Goal: Transaction & Acquisition: Purchase product/service

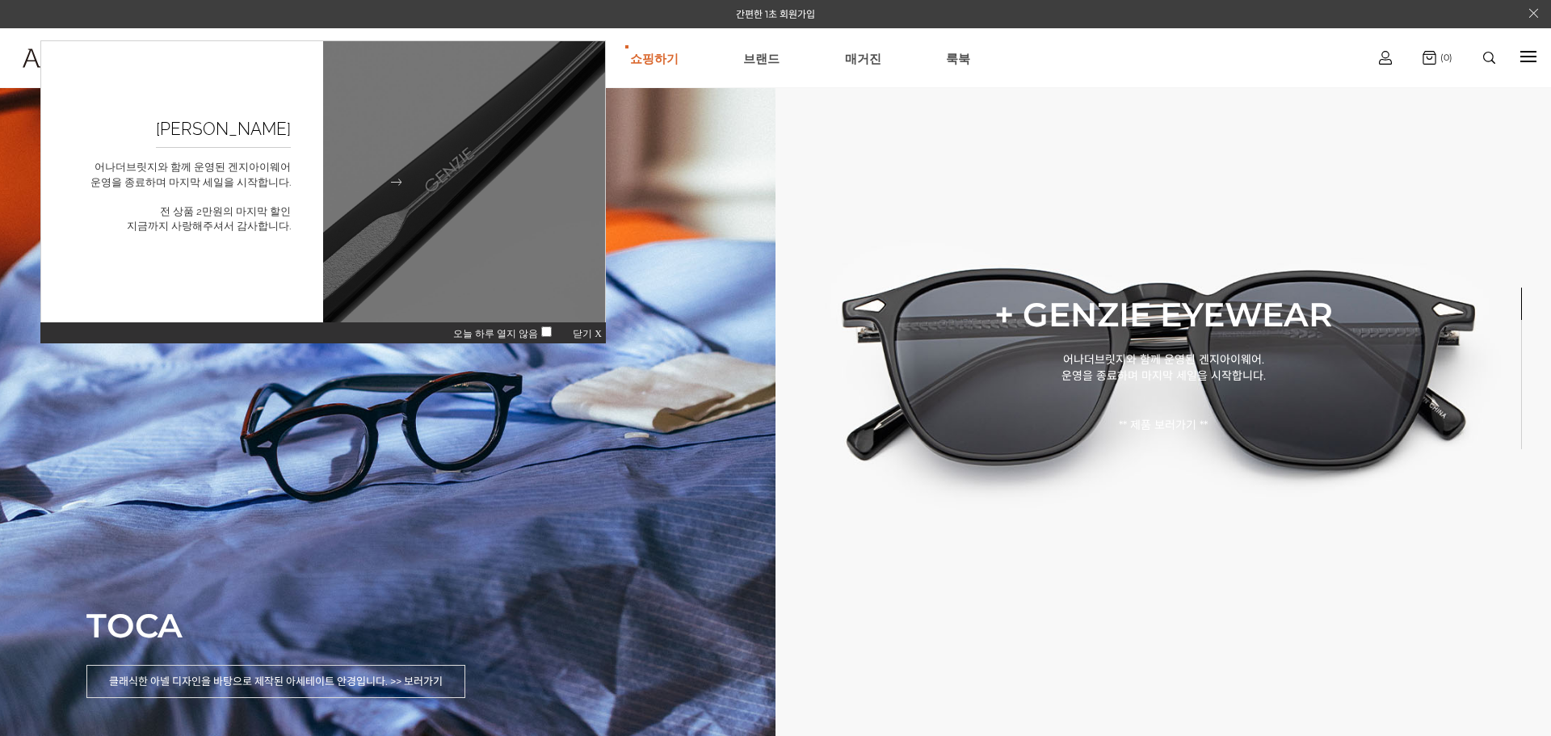
click at [461, 195] on img at bounding box center [464, 182] width 310 height 310
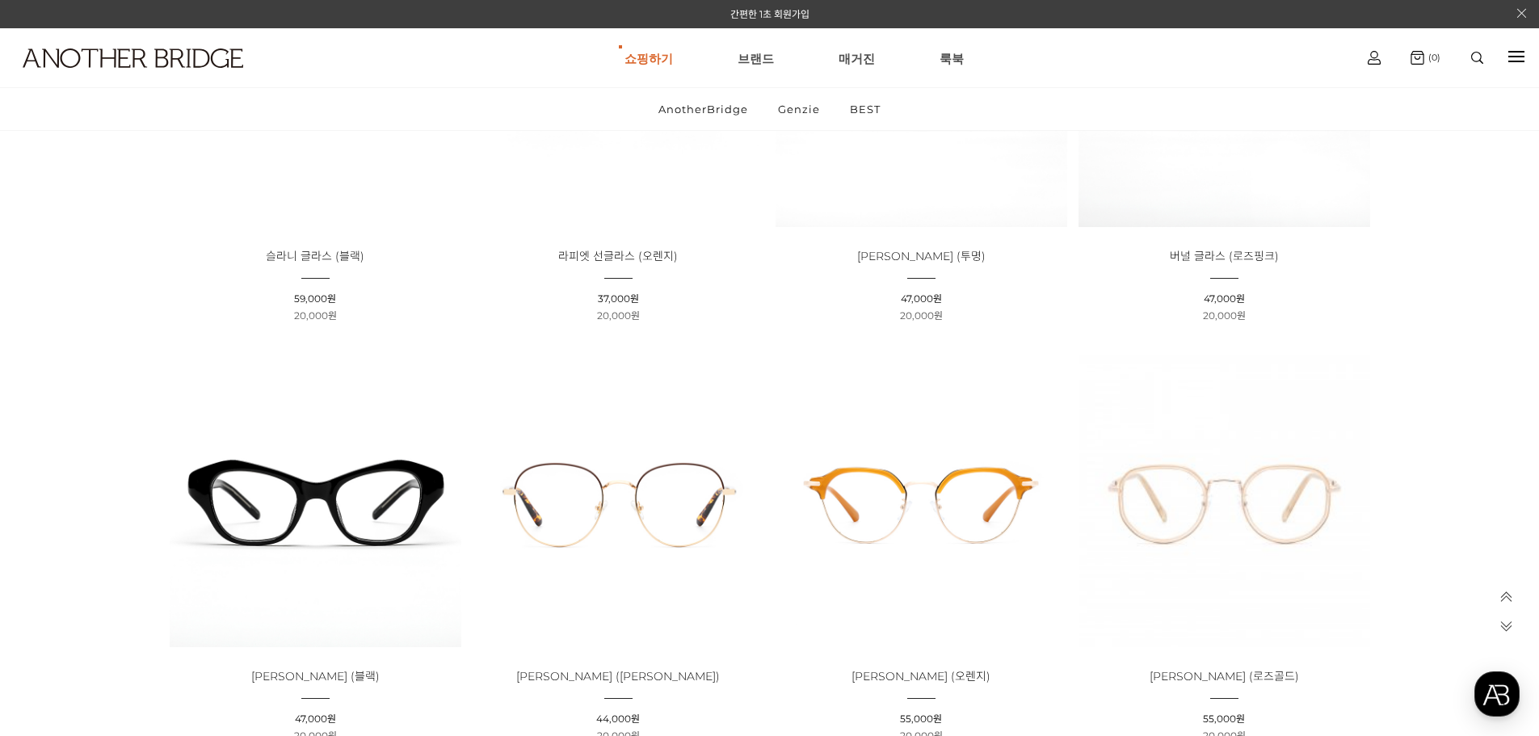
scroll to position [4039, 0]
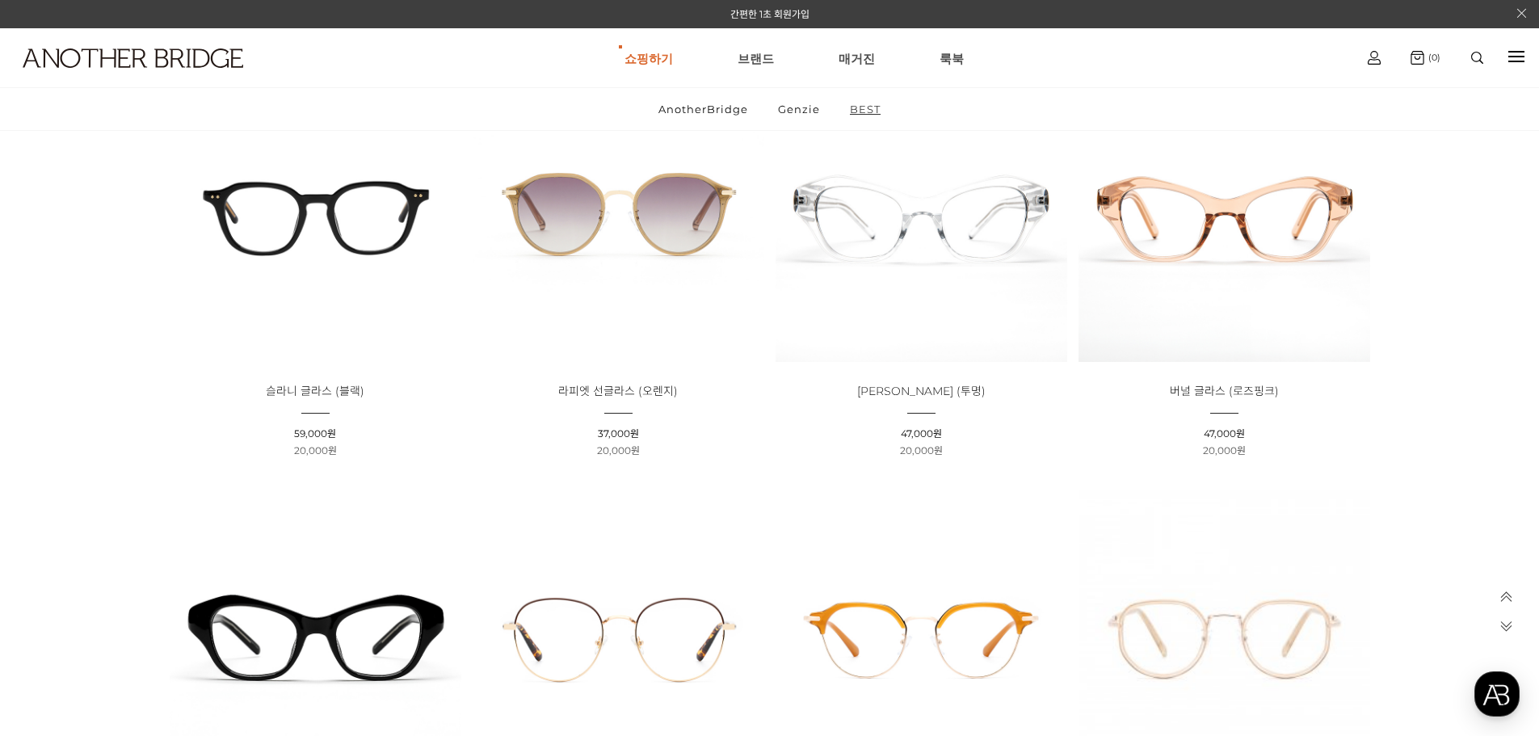
click at [860, 106] on link "BEST" at bounding box center [865, 109] width 58 height 42
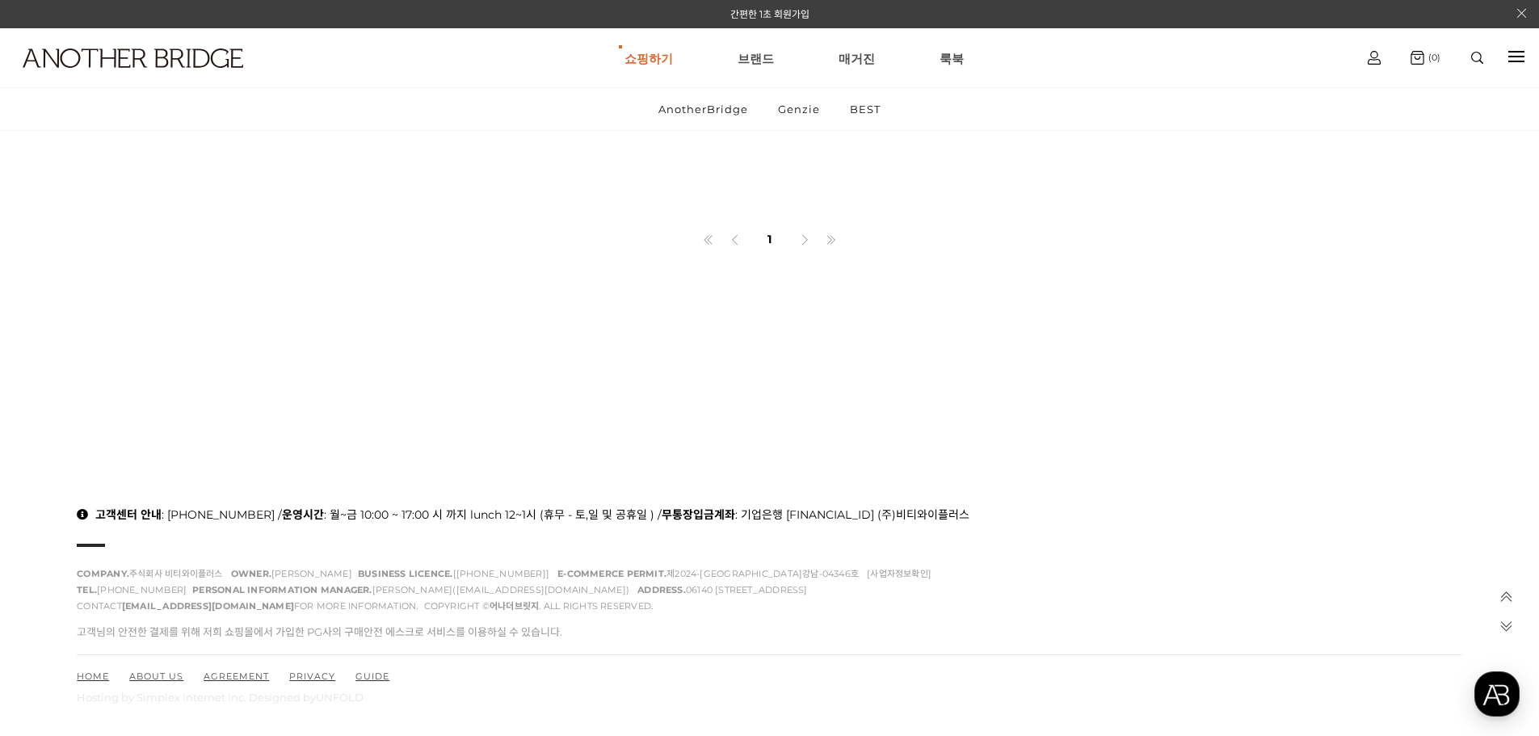
scroll to position [250, 0]
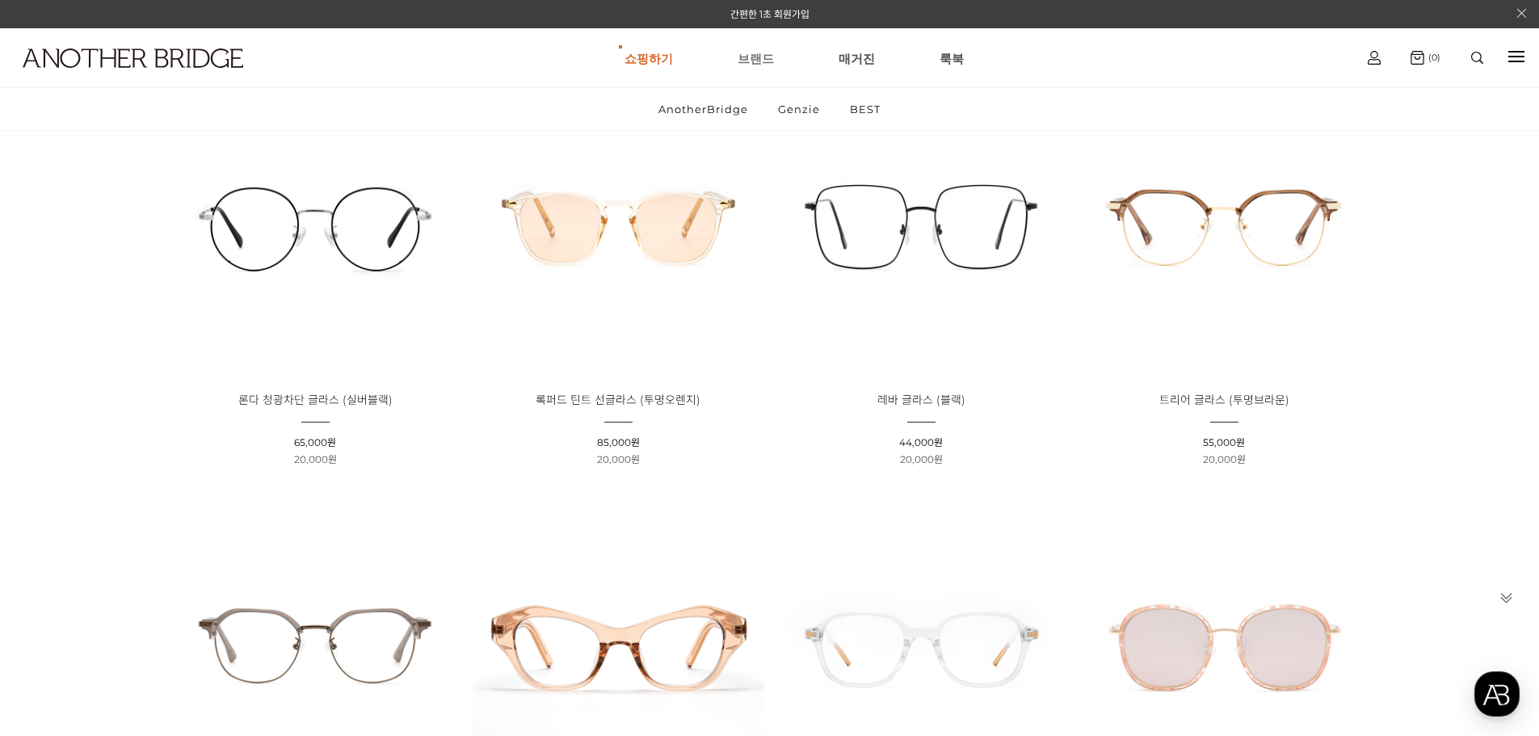
click at [759, 57] on link "브랜드" at bounding box center [755, 58] width 36 height 58
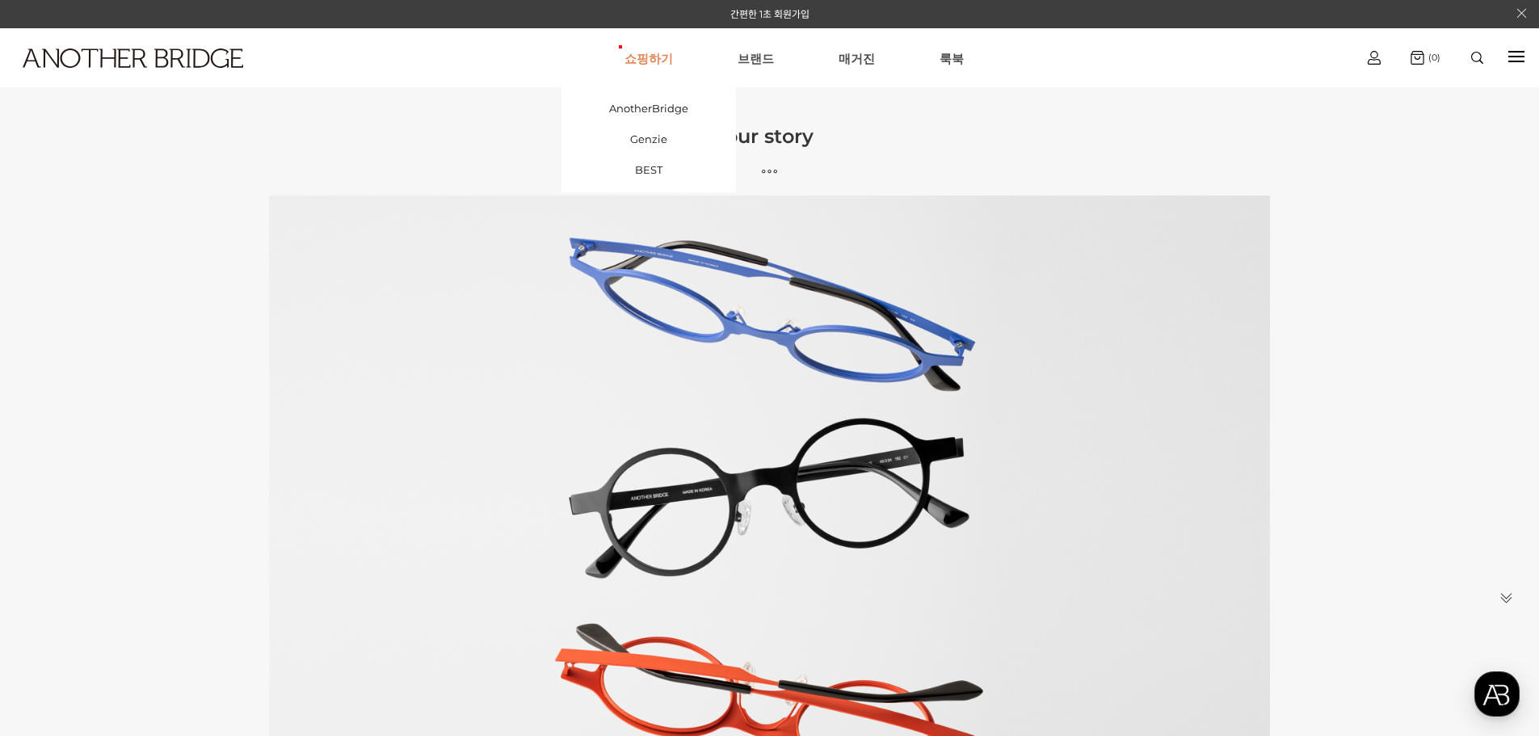
click at [647, 52] on link "쇼핑하기" at bounding box center [648, 58] width 48 height 58
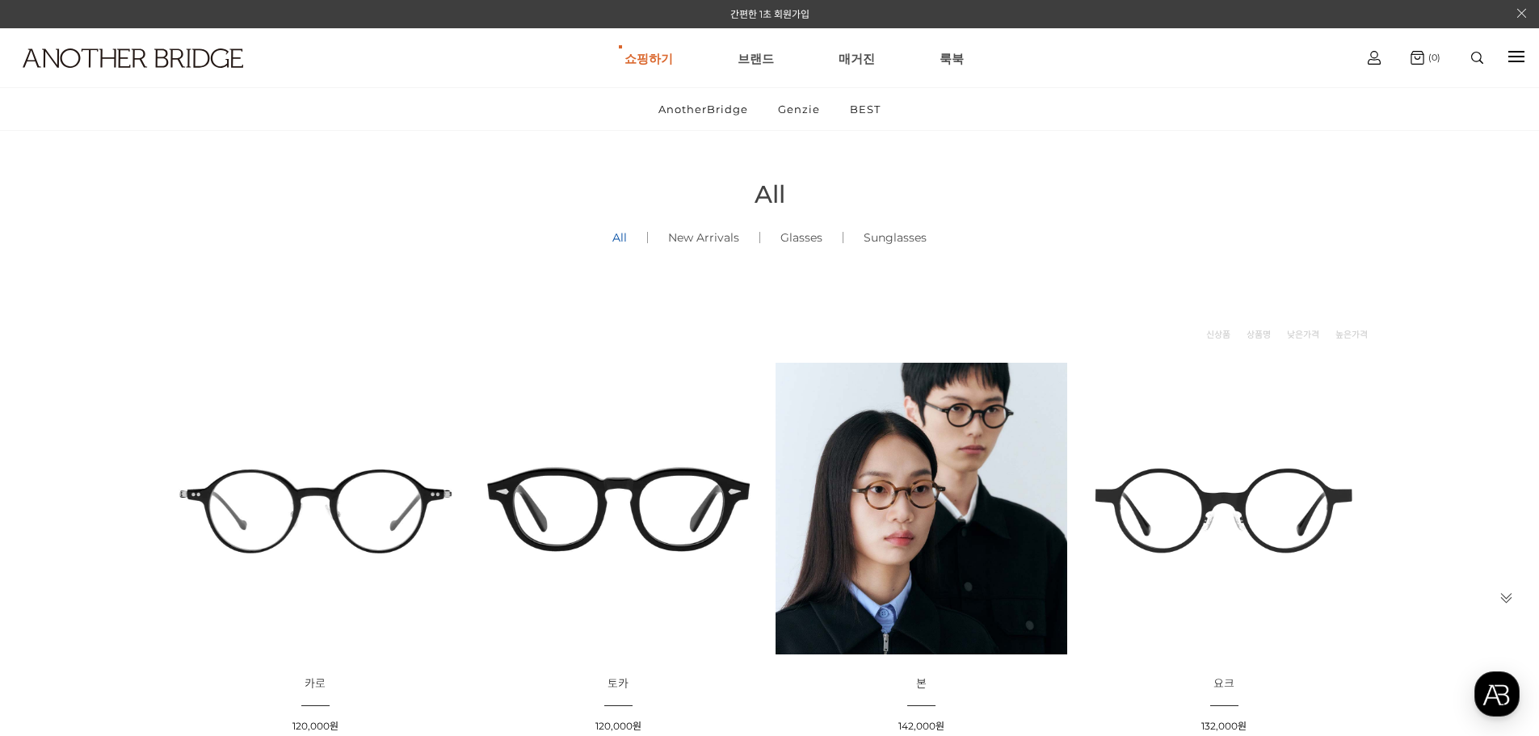
scroll to position [135, 0]
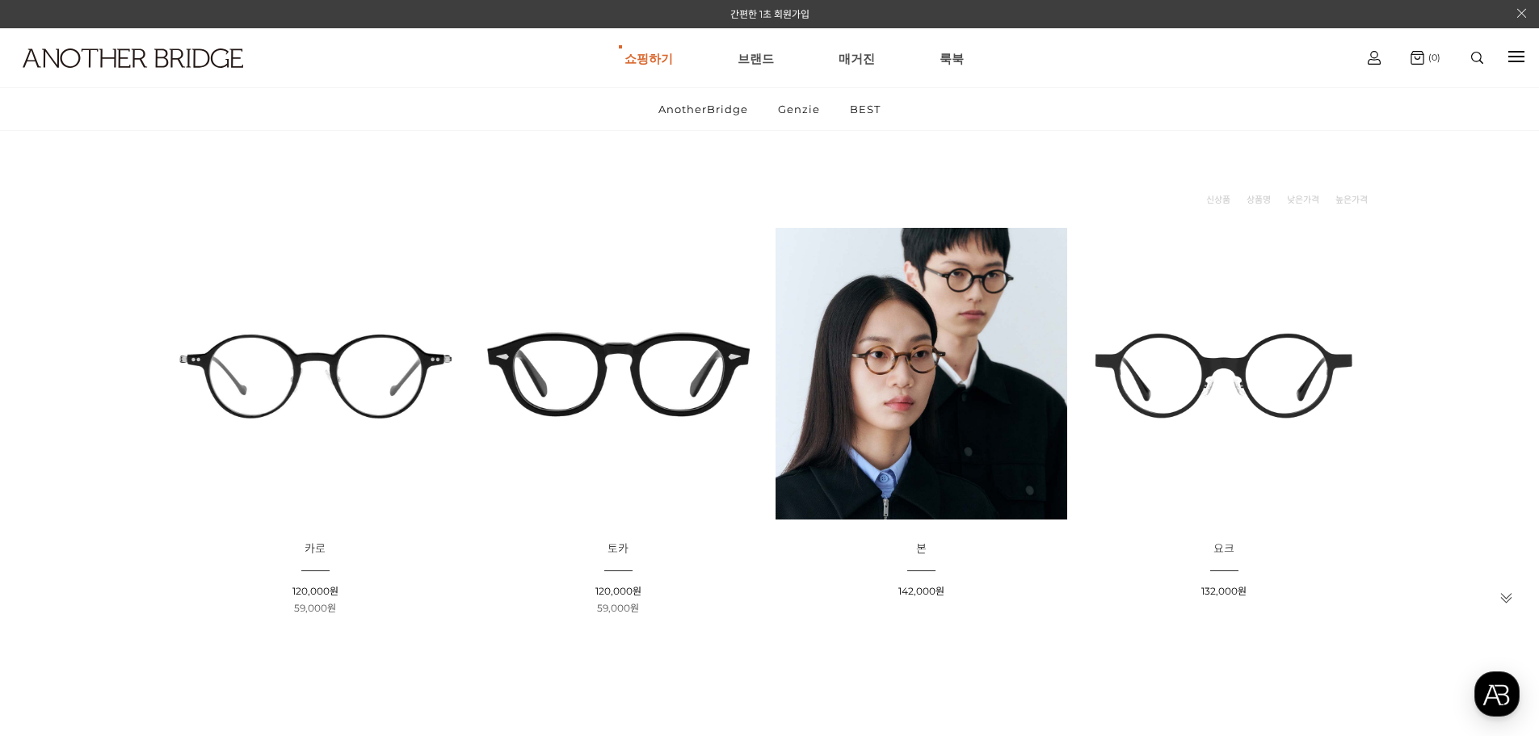
click at [603, 352] on img at bounding box center [619, 374] width 292 height 292
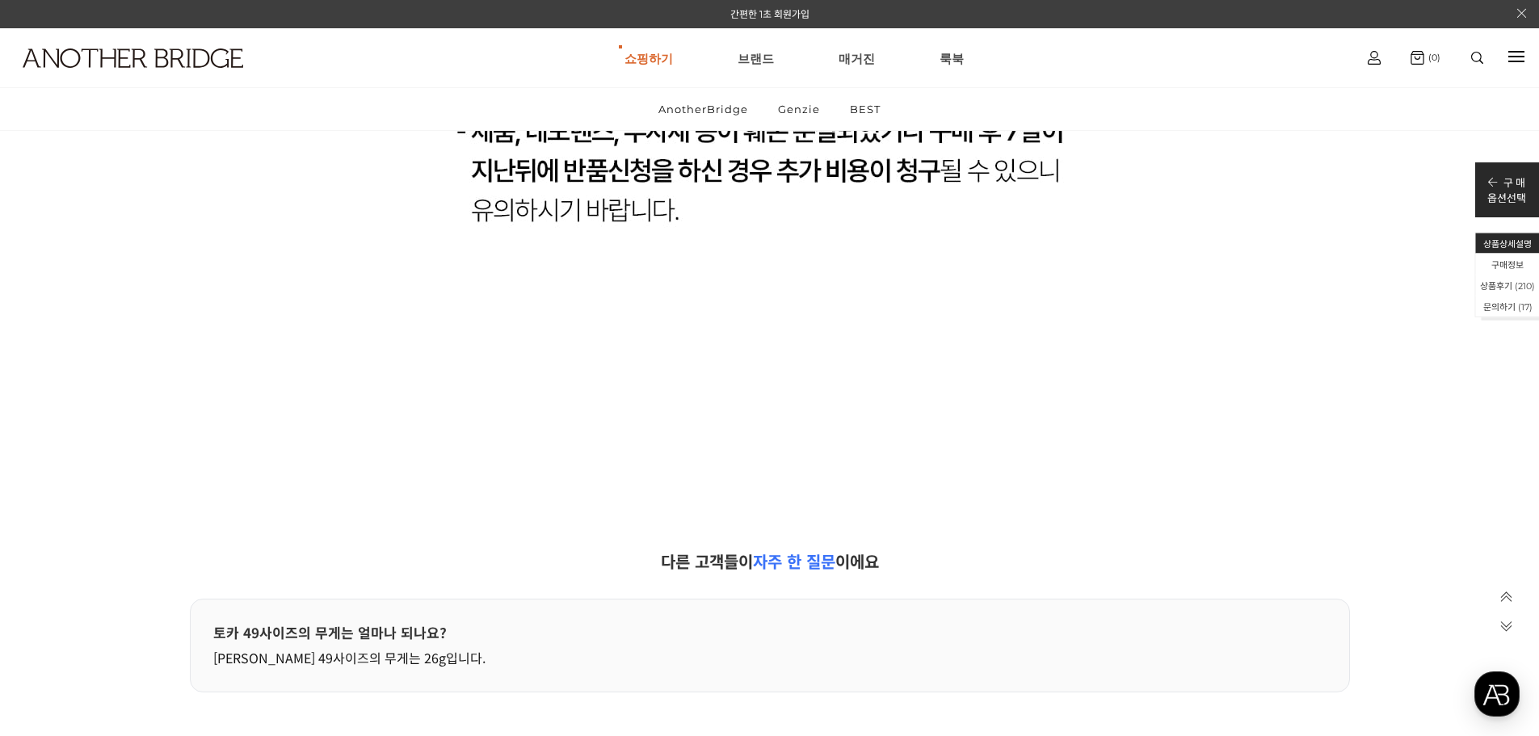
scroll to position [33252, 0]
